Goal: Entertainment & Leisure: Consume media (video, audio)

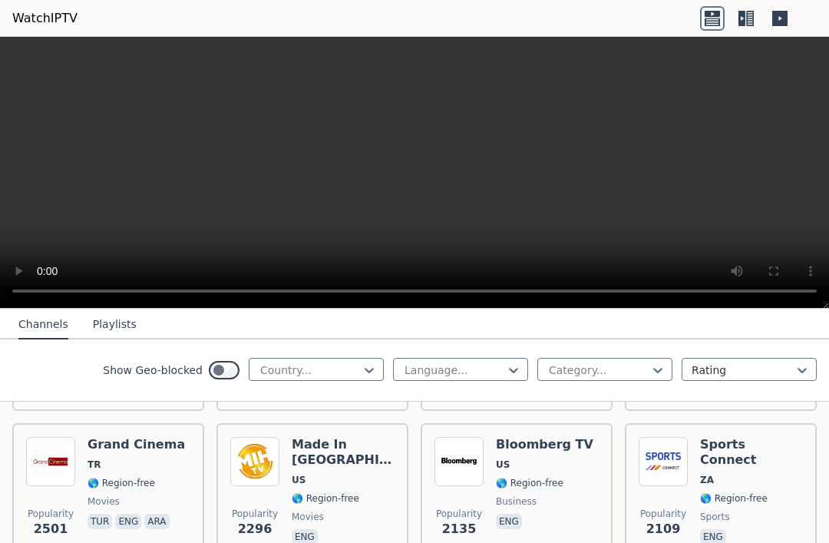
scroll to position [764, 0]
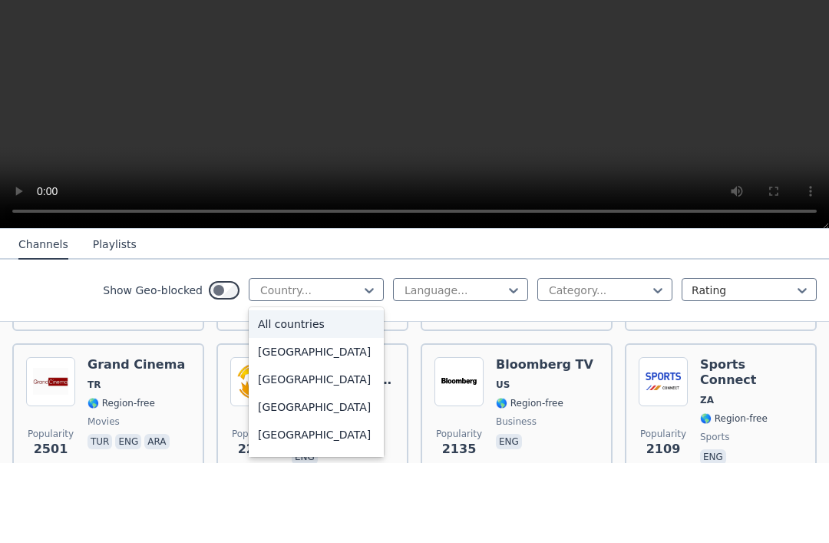
type input "**********"
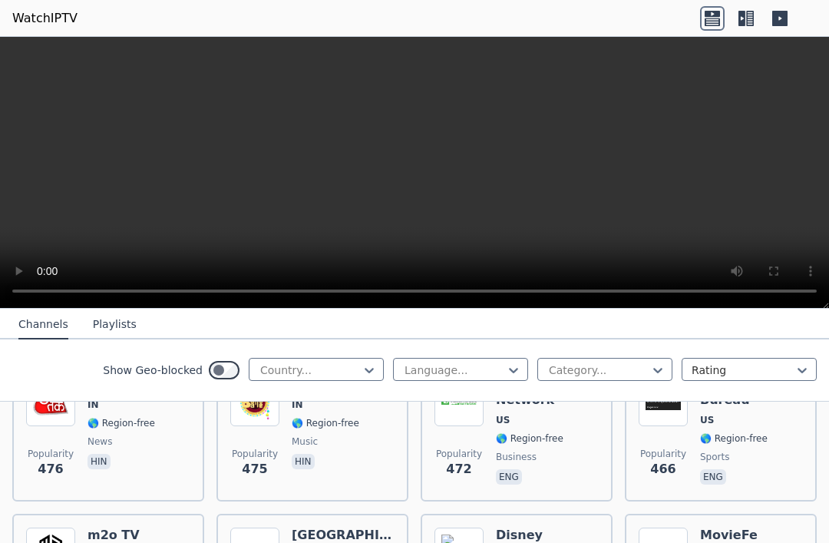
scroll to position [6644, 0]
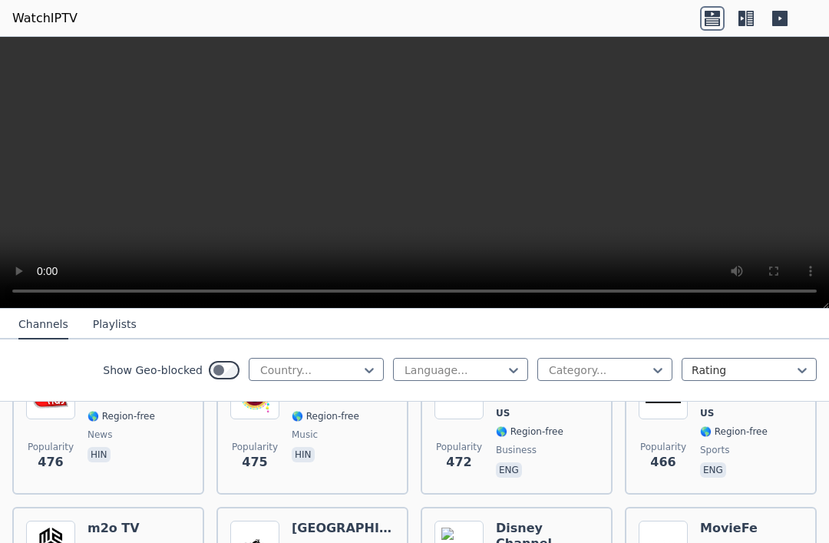
click at [563, 520] on h6 "Disney Channel" at bounding box center [547, 535] width 103 height 31
click at [416, 181] on video at bounding box center [414, 173] width 829 height 272
click at [411, 164] on video at bounding box center [414, 173] width 829 height 272
click at [472, 520] on img at bounding box center [458, 544] width 49 height 49
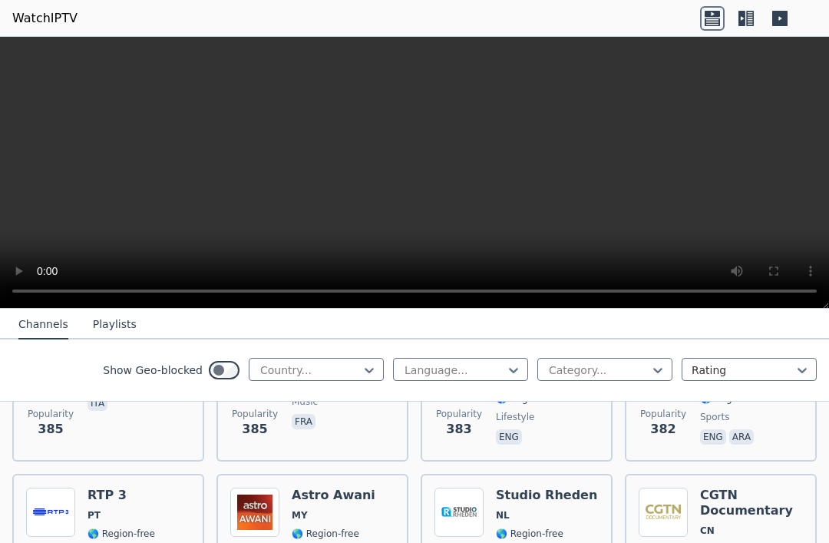
scroll to position [8448, 0]
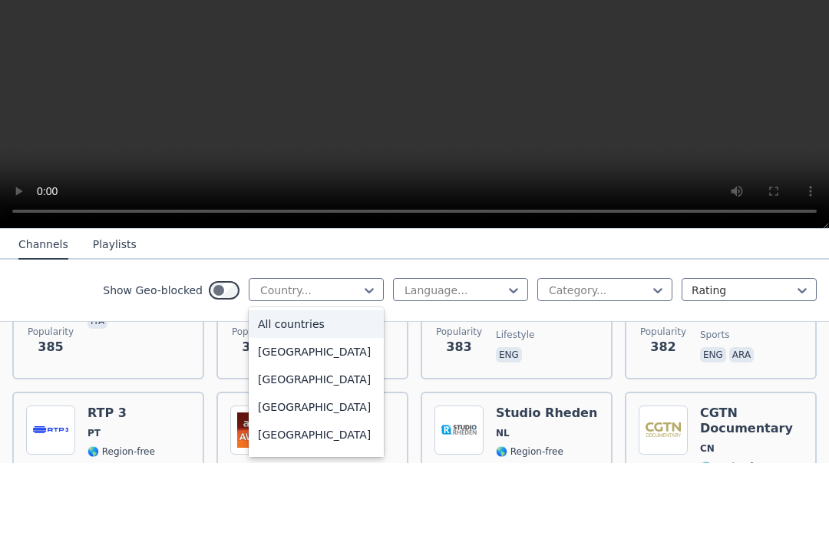
type input "**********"
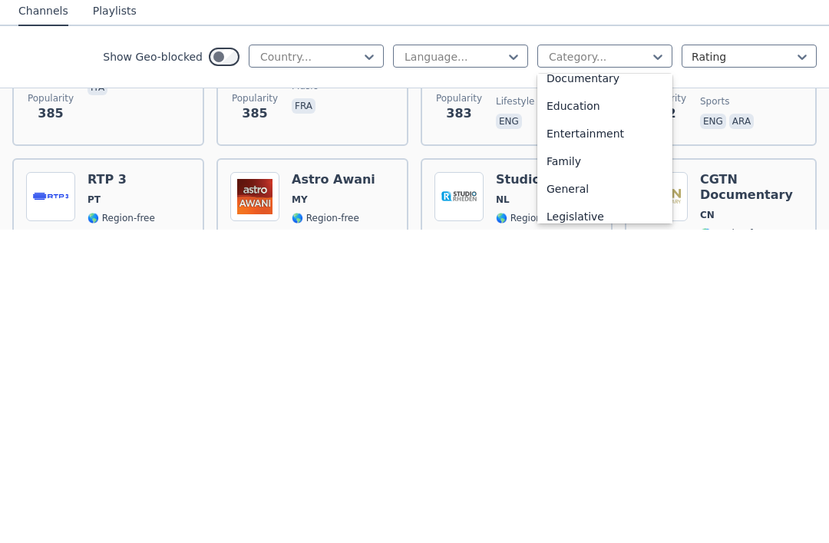
scroll to position [259, 0]
click at [577, 435] on div "Family" at bounding box center [604, 449] width 135 height 28
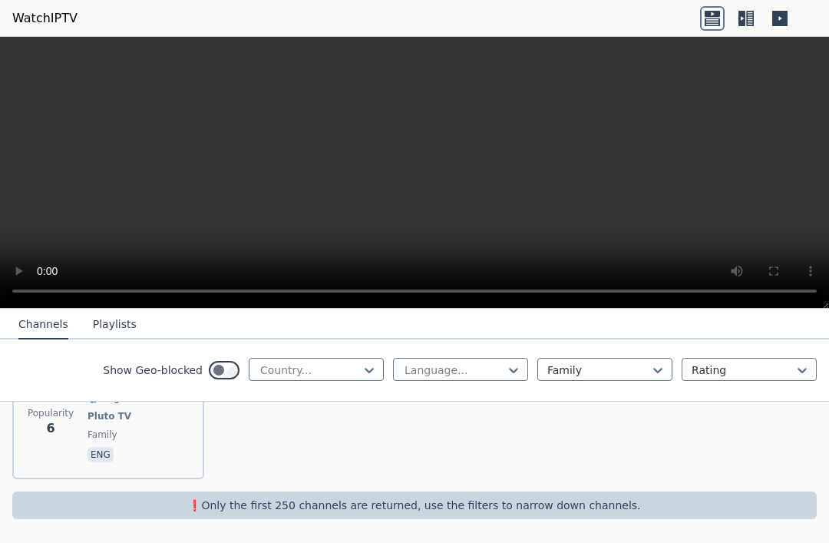
scroll to position [1896, 0]
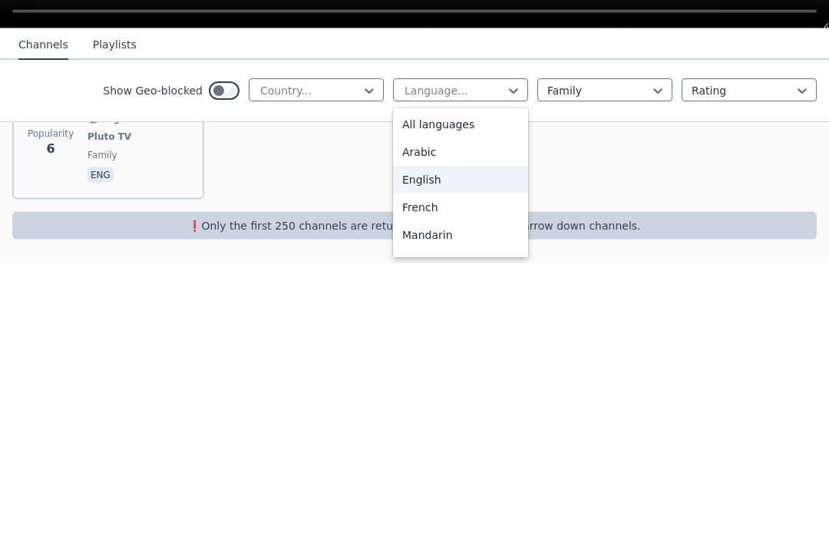
click at [446, 445] on div "English" at bounding box center [460, 459] width 135 height 28
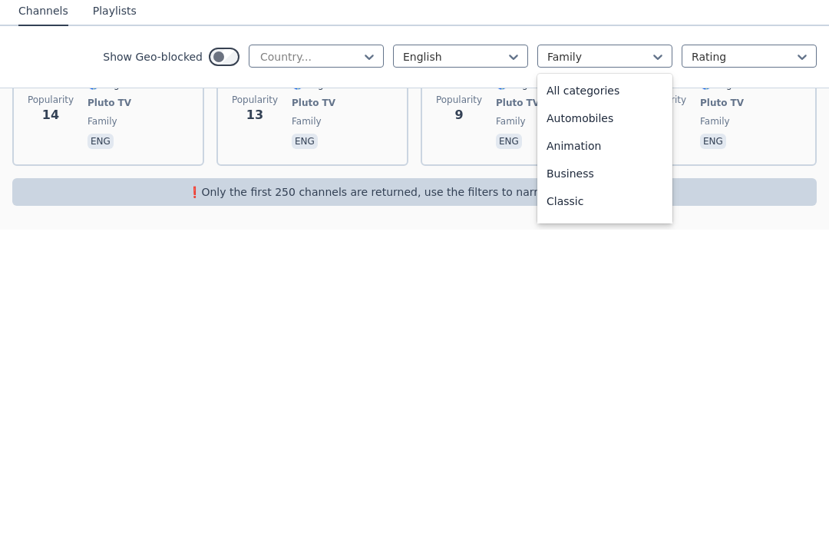
click at [596, 445] on div "Animation" at bounding box center [604, 459] width 135 height 28
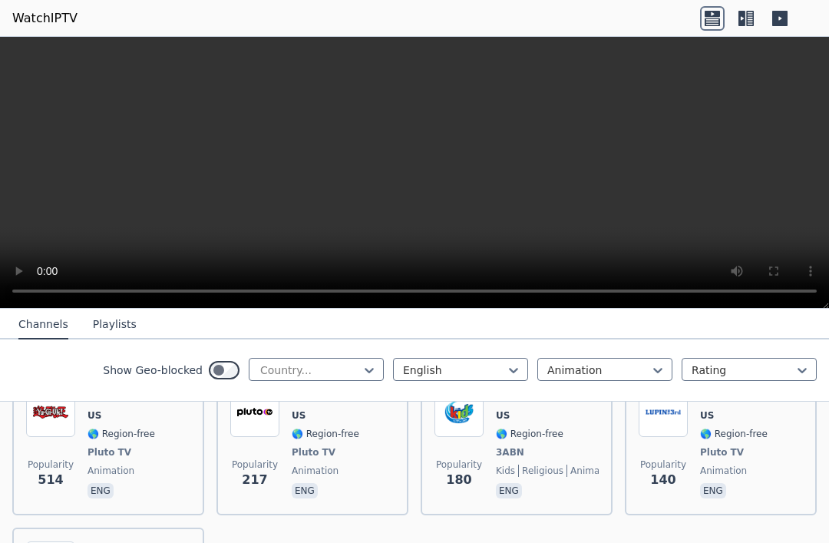
scroll to position [205, 0]
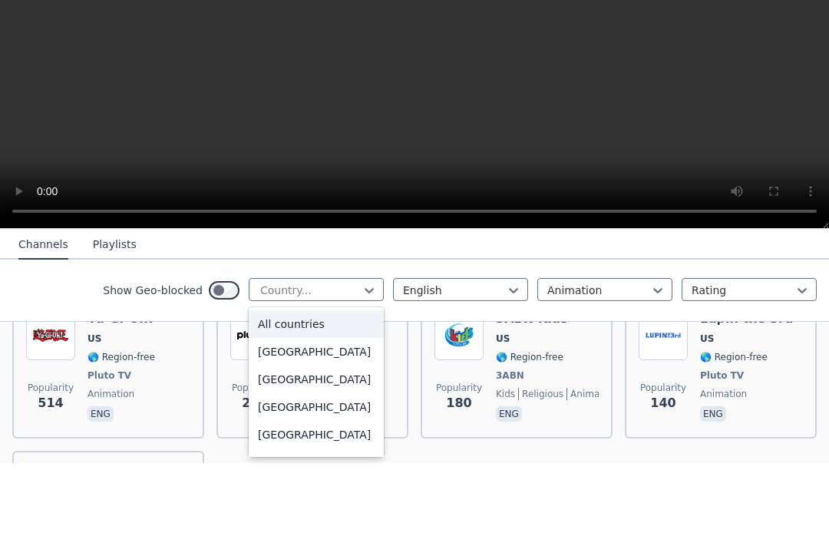
type input "**********"
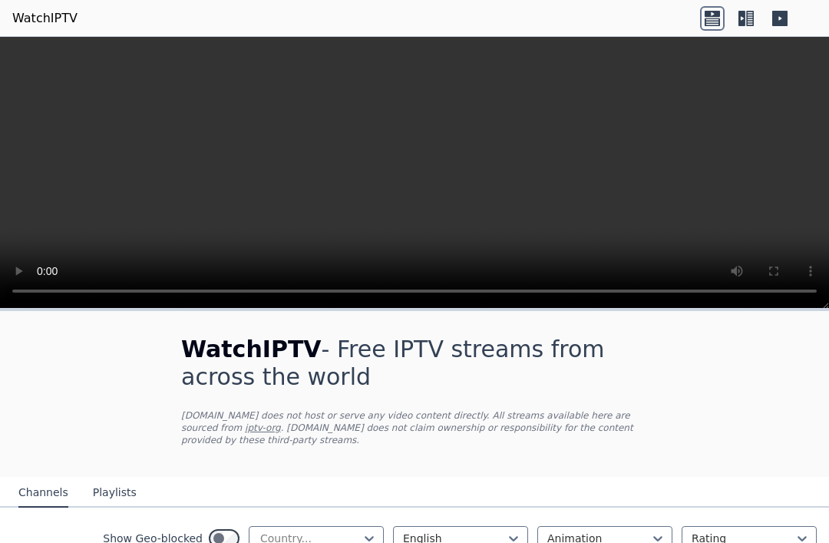
scroll to position [0, 0]
